Goal: Download file/media

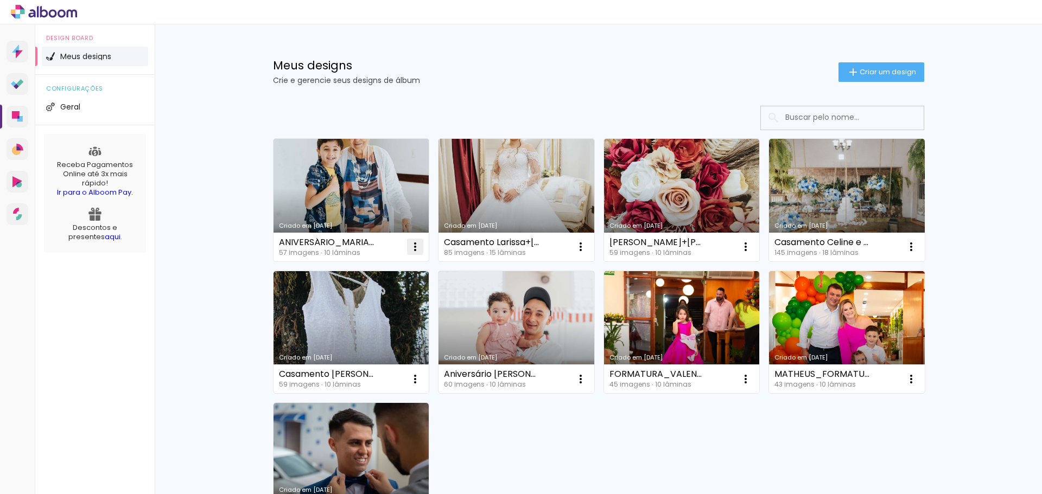
click at [412, 251] on iron-icon at bounding box center [415, 246] width 13 height 13
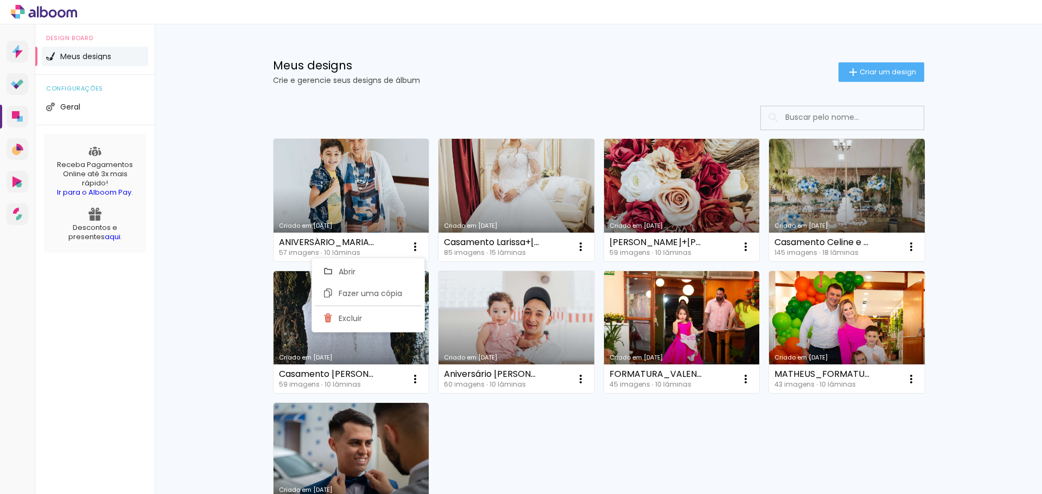
click at [237, 215] on div "Meus designs Crie e gerencie seus designs de álbum Criar um design Criado em 26…" at bounding box center [598, 325] width 887 height 603
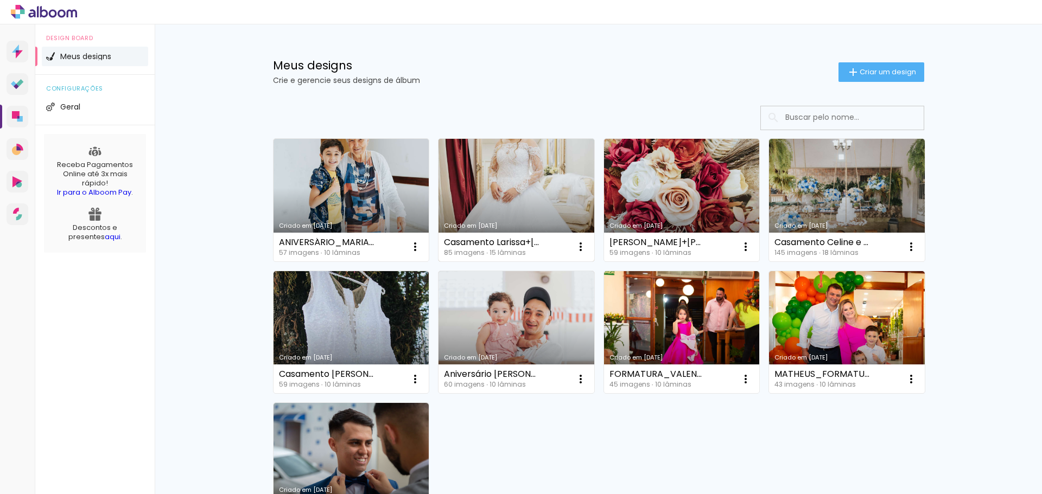
click at [505, 188] on link "Criado em [DATE]" at bounding box center [516, 200] width 156 height 123
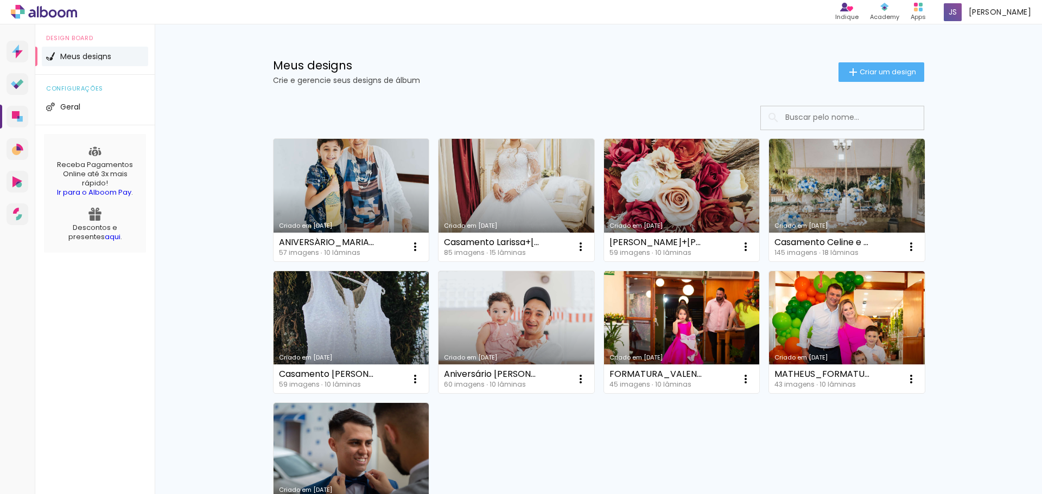
click at [352, 201] on link "Criado em [DATE]" at bounding box center [351, 200] width 156 height 123
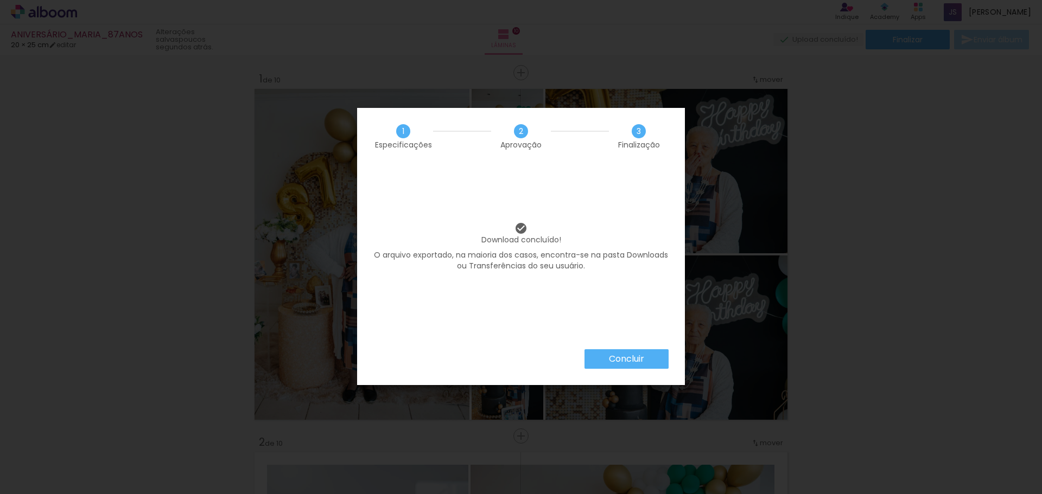
click at [0, 0] on slot "Concluir" at bounding box center [0, 0] width 0 height 0
